Goal: Task Accomplishment & Management: Use online tool/utility

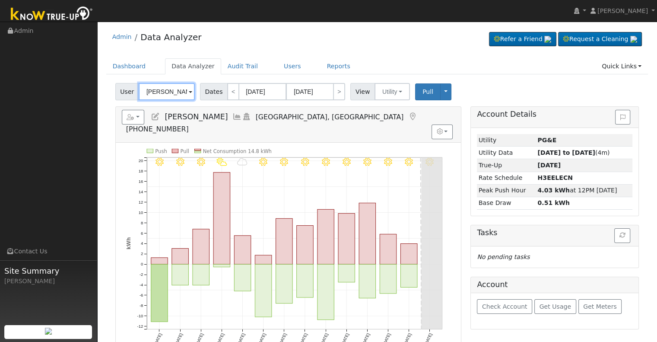
click at [153, 92] on input "[PERSON_NAME]" at bounding box center [167, 91] width 56 height 17
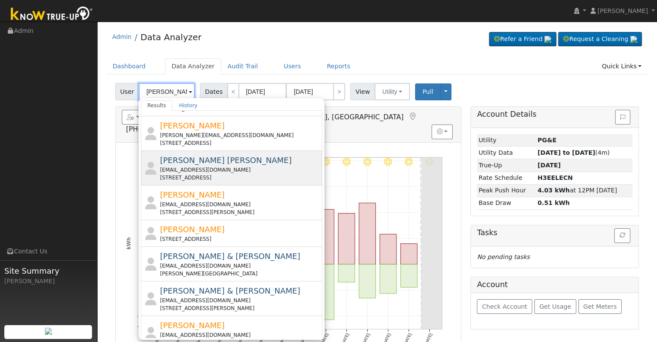
scroll to position [43, 0]
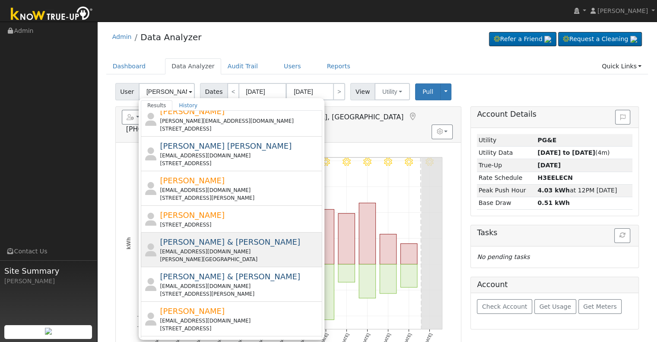
click at [226, 243] on span "[PERSON_NAME] & [PERSON_NAME]" at bounding box center [230, 241] width 140 height 9
type input "[PERSON_NAME] & [PERSON_NAME]"
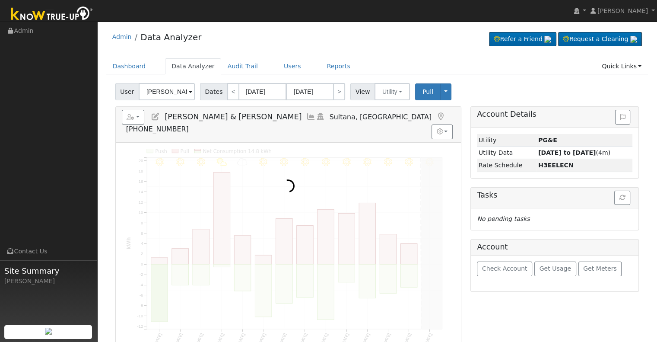
click at [216, 248] on div at bounding box center [288, 251] width 345 height 216
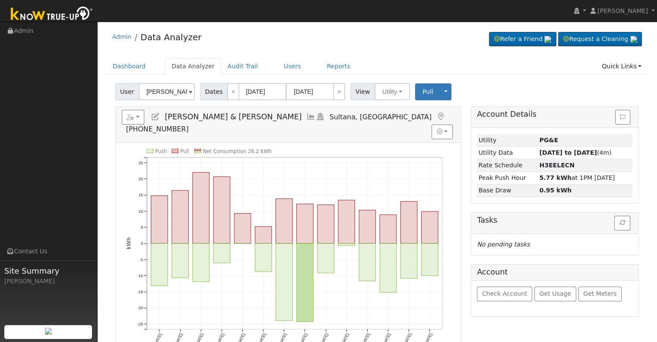
click at [306, 116] on icon at bounding box center [311, 117] width 10 height 8
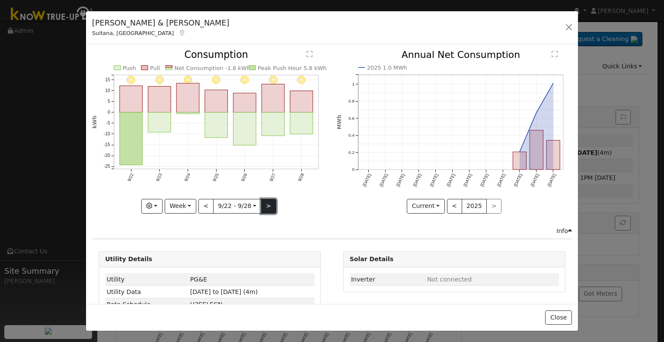
click at [262, 201] on button ">" at bounding box center [268, 206] width 15 height 15
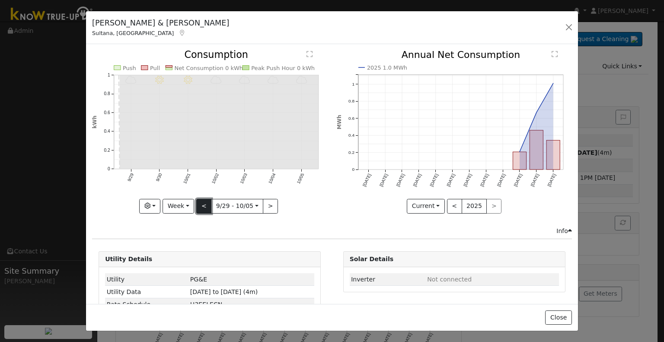
click at [203, 200] on button "<" at bounding box center [203, 206] width 15 height 15
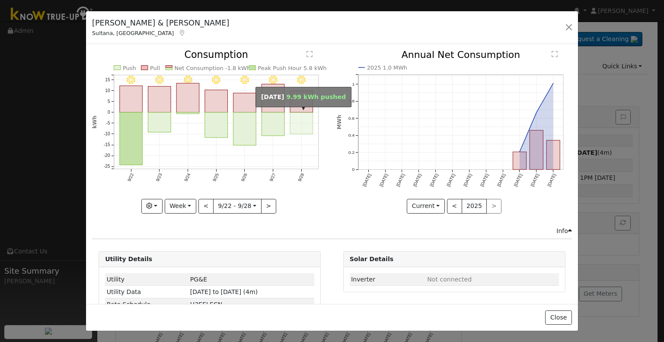
click at [292, 112] on rect "onclick=""" at bounding box center [301, 123] width 23 height 22
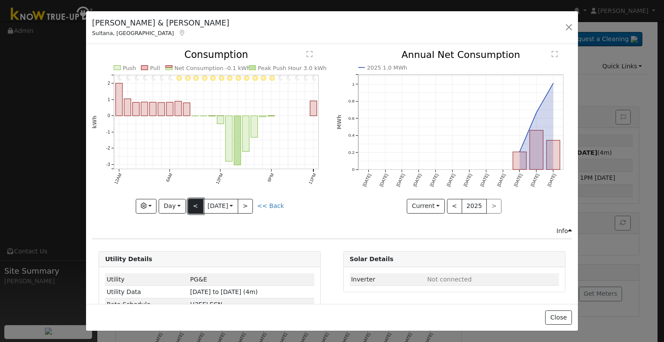
click at [194, 204] on button "<" at bounding box center [195, 206] width 15 height 15
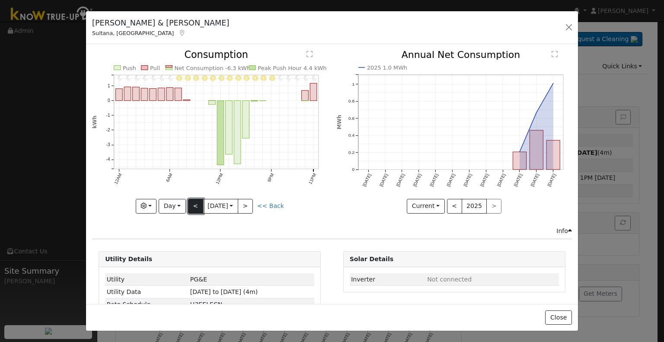
click at [194, 204] on button "<" at bounding box center [195, 206] width 15 height 15
type input "[DATE]"
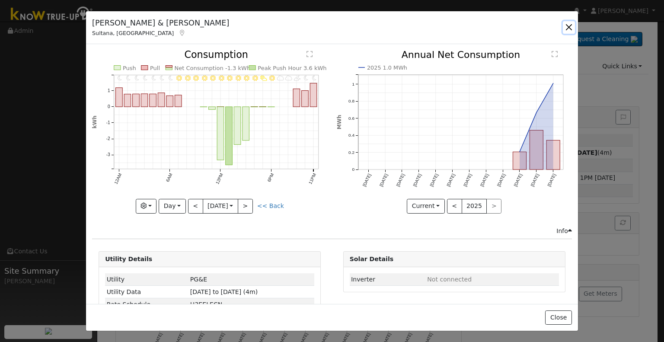
click at [569, 26] on button "button" at bounding box center [569, 27] width 12 height 12
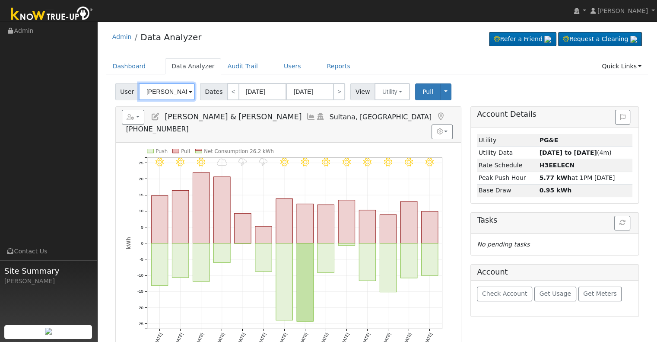
click at [176, 93] on input "[PERSON_NAME] & [PERSON_NAME]" at bounding box center [167, 91] width 56 height 17
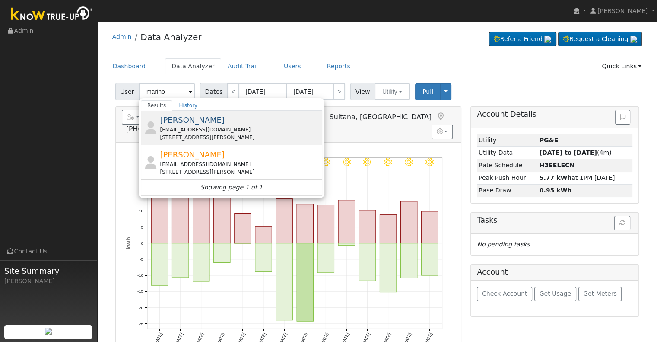
click at [208, 123] on span "[PERSON_NAME]" at bounding box center [192, 119] width 65 height 9
type input "[PERSON_NAME]"
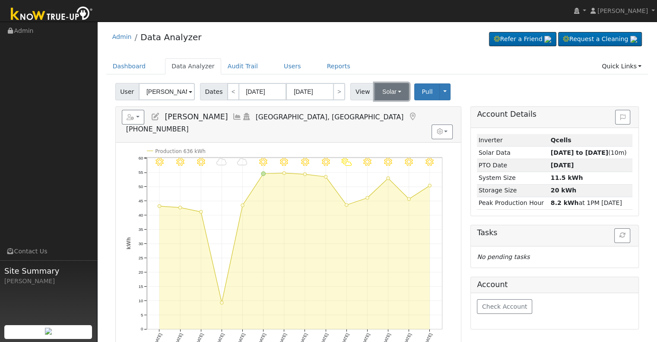
click at [380, 95] on button "Solar" at bounding box center [392, 91] width 35 height 17
